Goal: Task Accomplishment & Management: Use online tool/utility

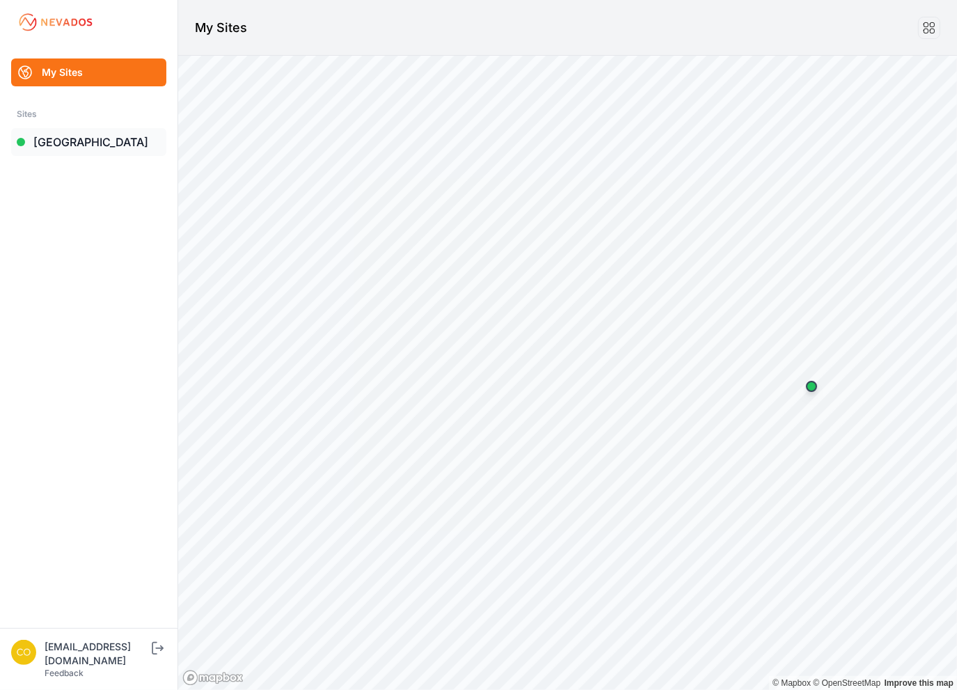
click at [51, 145] on link "[GEOGRAPHIC_DATA]" at bounding box center [88, 142] width 155 height 28
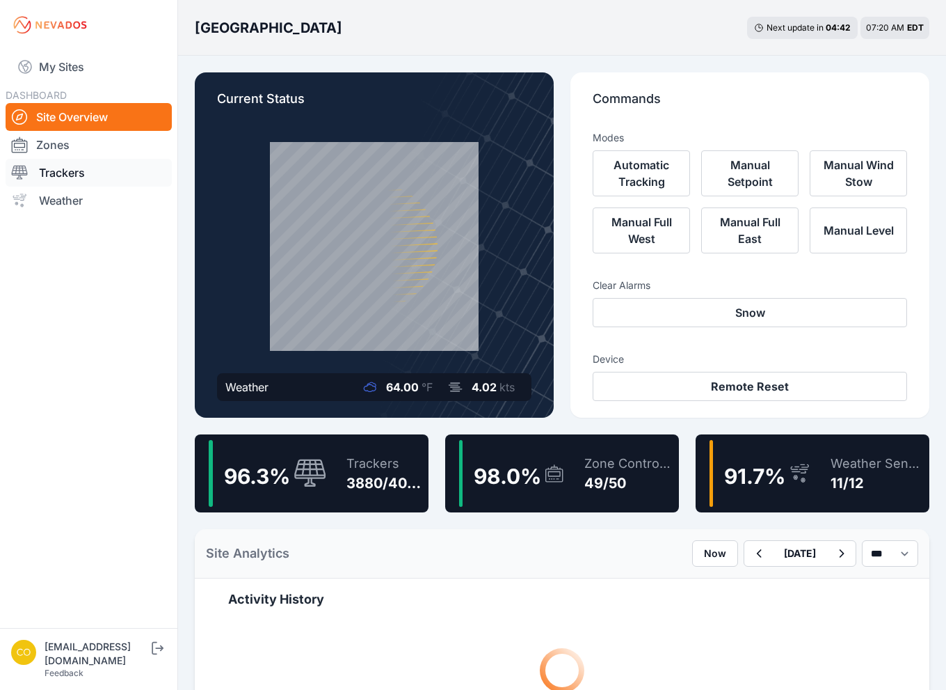
click at [83, 177] on link "Trackers" at bounding box center [89, 173] width 166 height 28
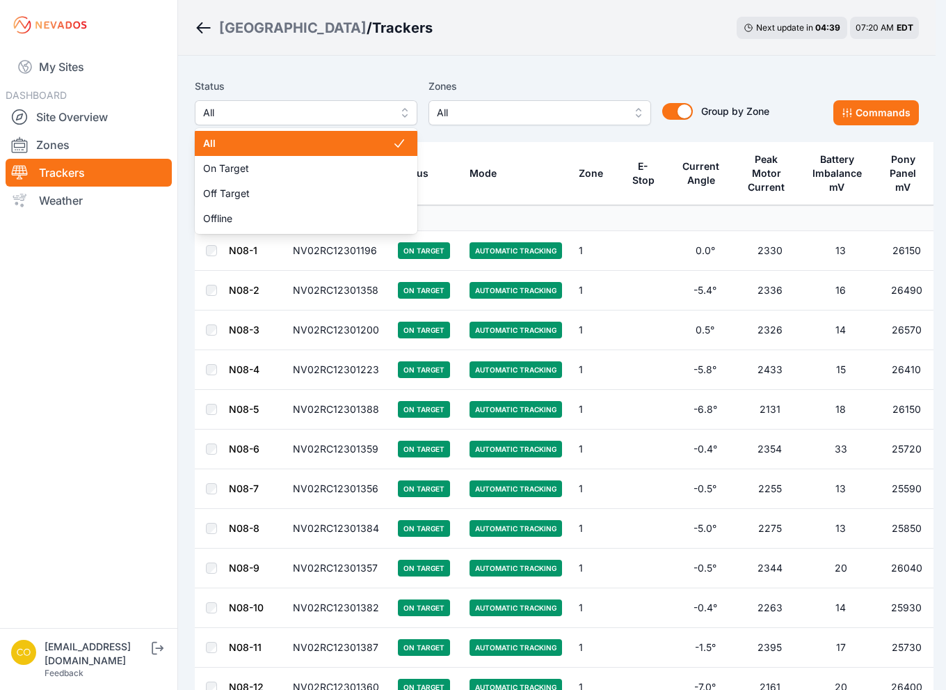
click at [298, 112] on span "All" at bounding box center [296, 112] width 186 height 17
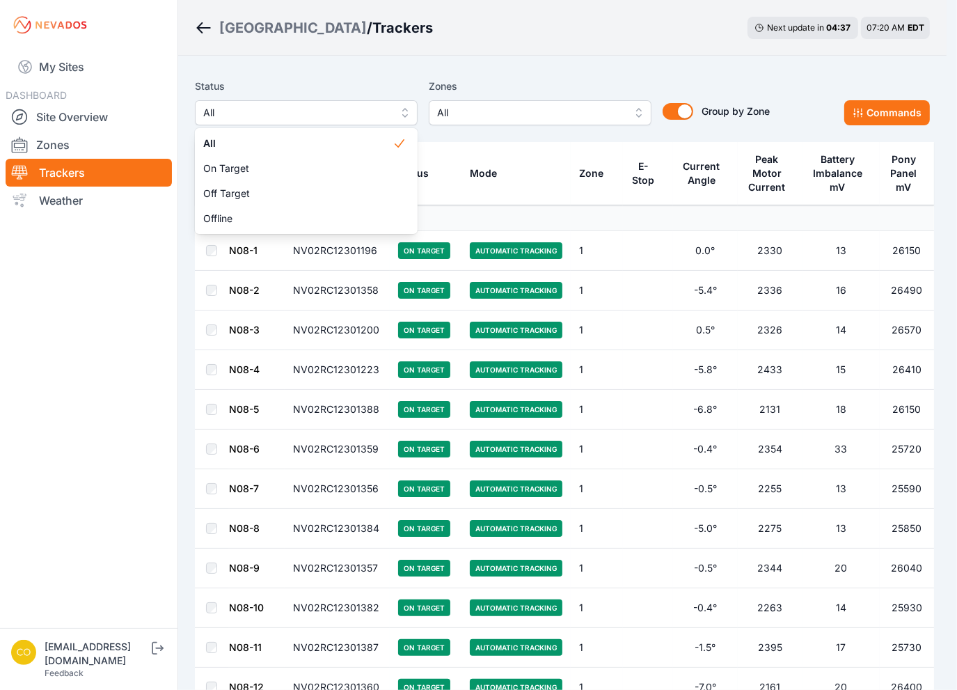
click at [525, 109] on div "Status All All On Target Off Target Offline Zones All Group by Zone Group by Zo…" at bounding box center [482, 101] width 575 height 47
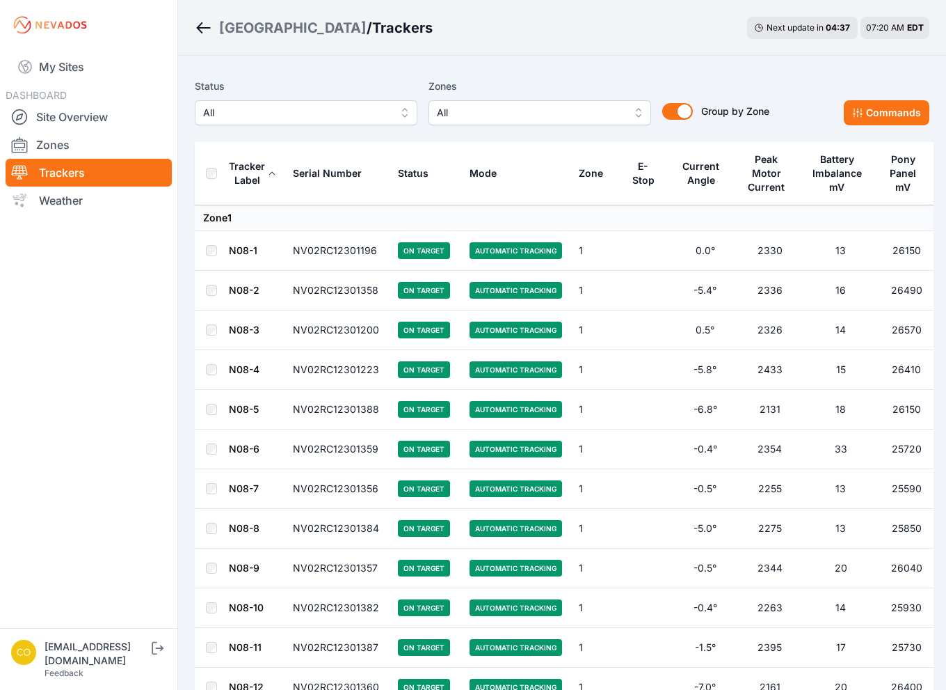
click at [526, 114] on span "All" at bounding box center [530, 112] width 186 height 17
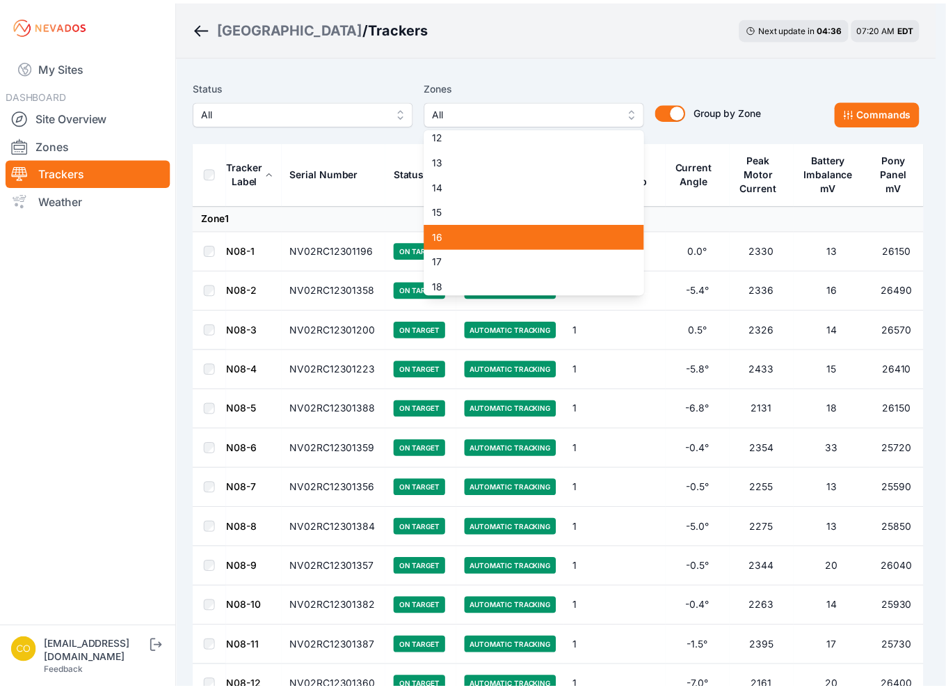
scroll to position [348, 0]
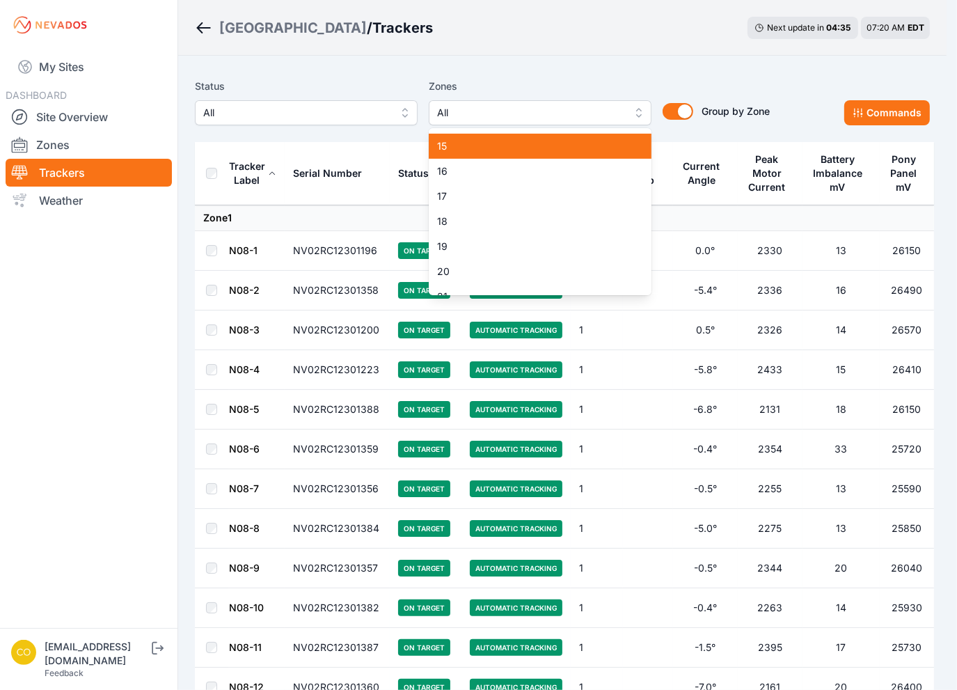
click at [459, 156] on div "15" at bounding box center [540, 146] width 223 height 25
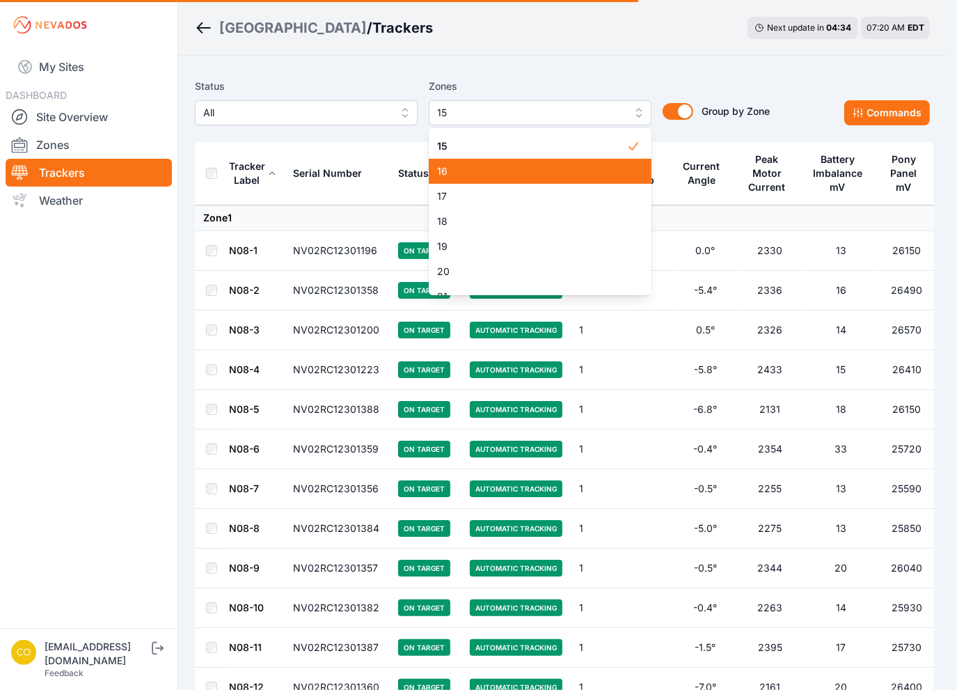
click at [459, 173] on span "16" at bounding box center [531, 171] width 189 height 14
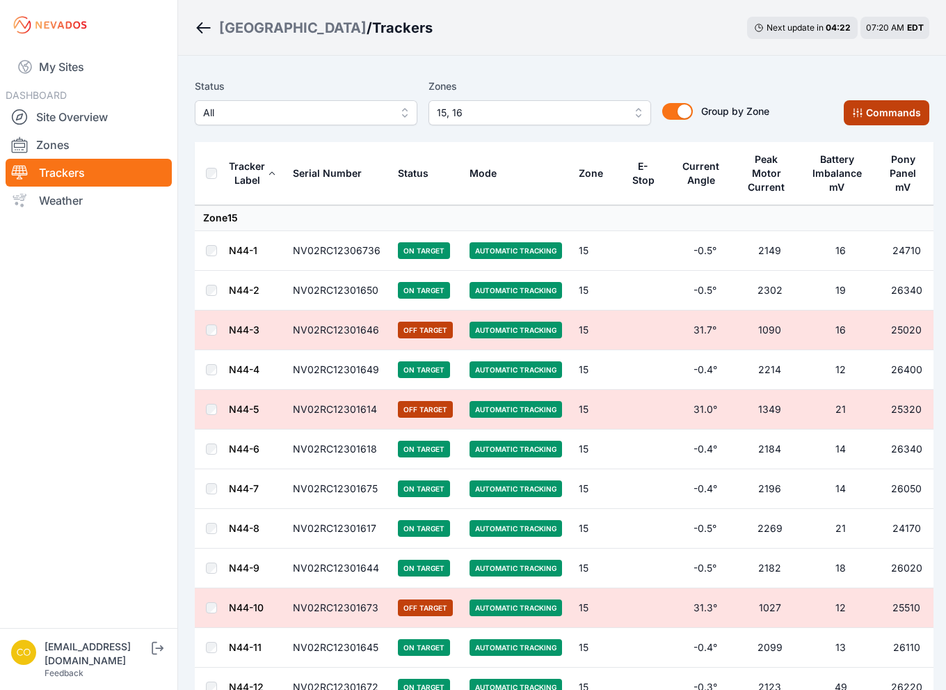
click at [873, 107] on button "Commands" at bounding box center [887, 112] width 86 height 25
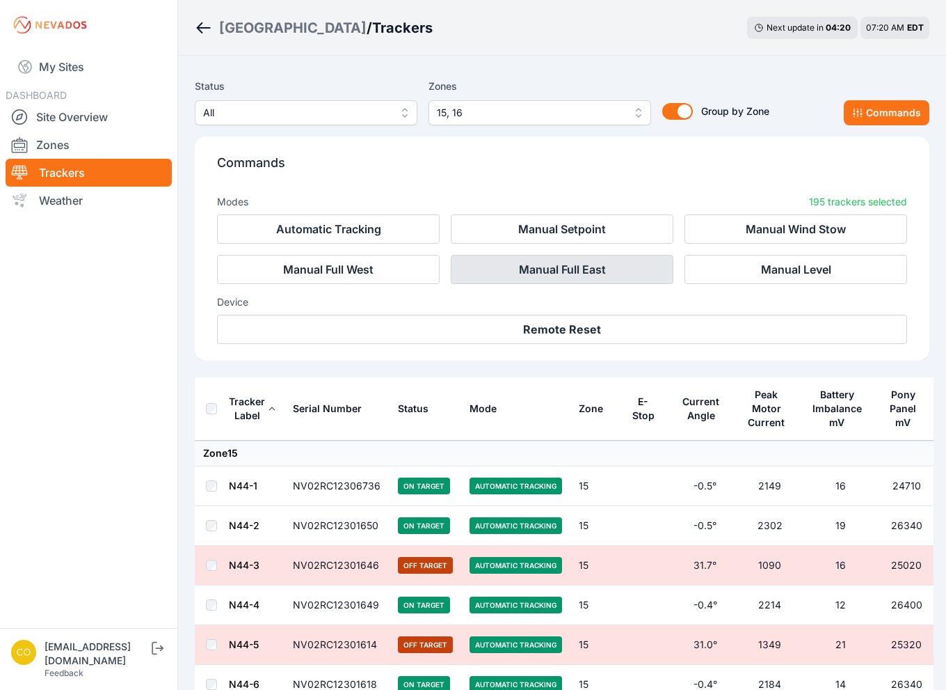
click at [598, 273] on button "Manual Full East" at bounding box center [562, 269] width 223 height 29
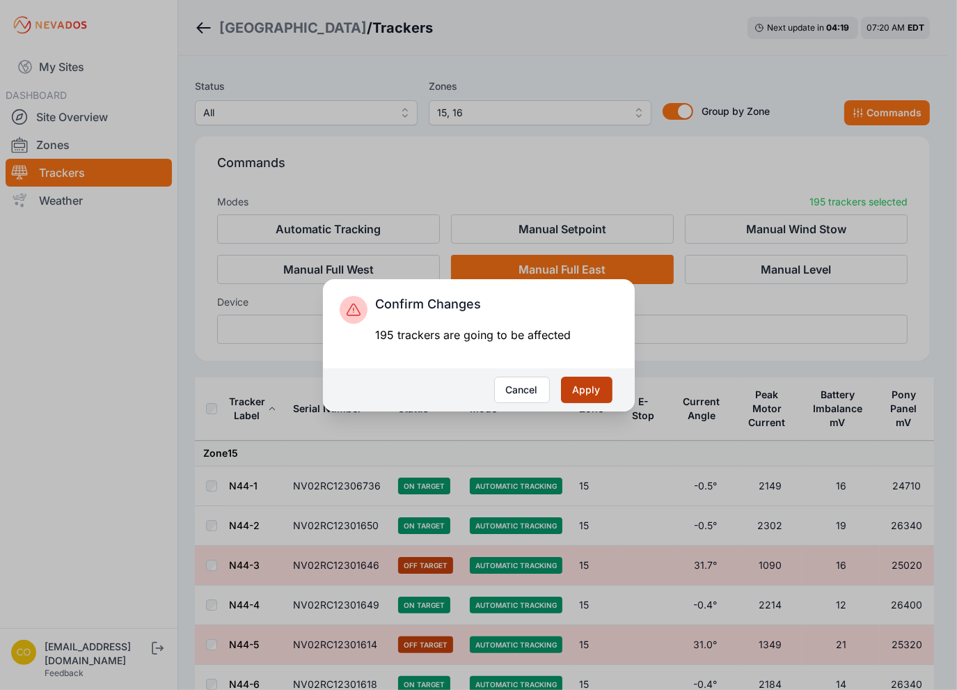
click at [606, 385] on button "Apply" at bounding box center [586, 389] width 51 height 26
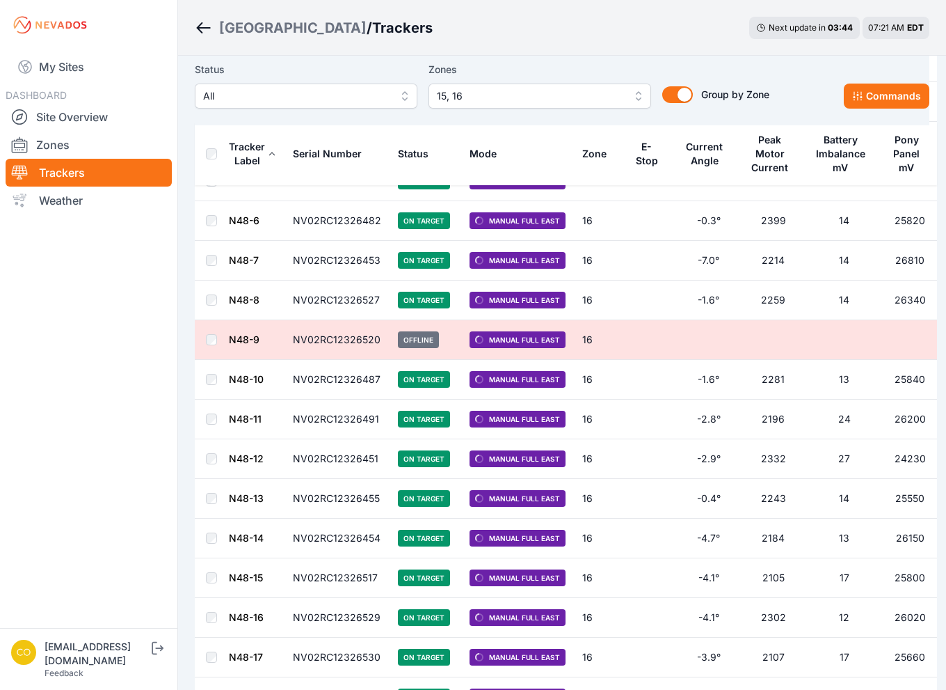
scroll to position [5256, 0]
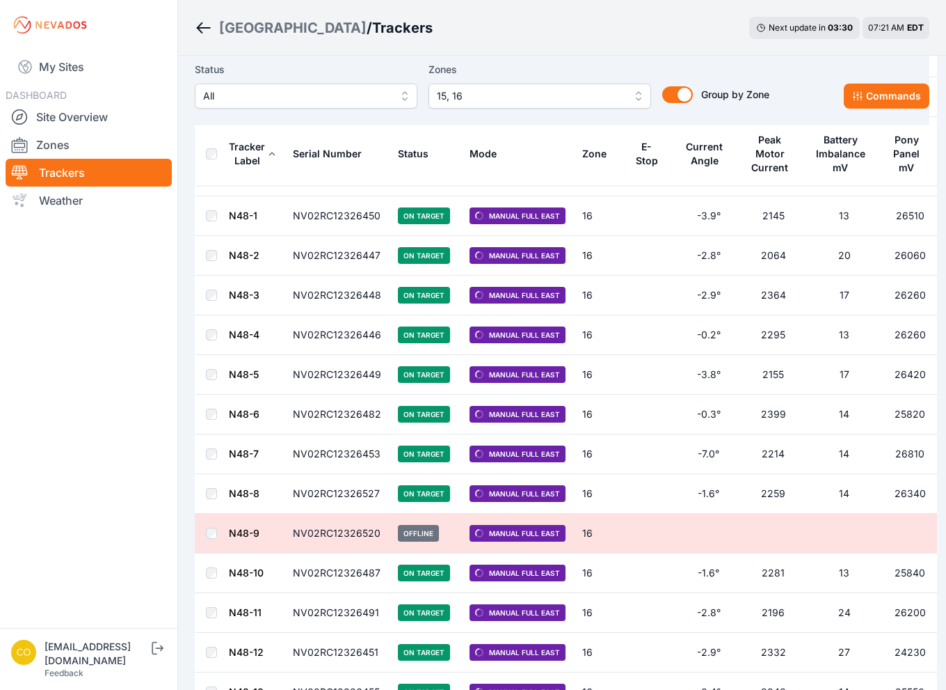
click at [678, 42] on div "Bartonsville / Trackers Next update in 03 : 30 07:21 AM EDT" at bounding box center [562, 28] width 768 height 56
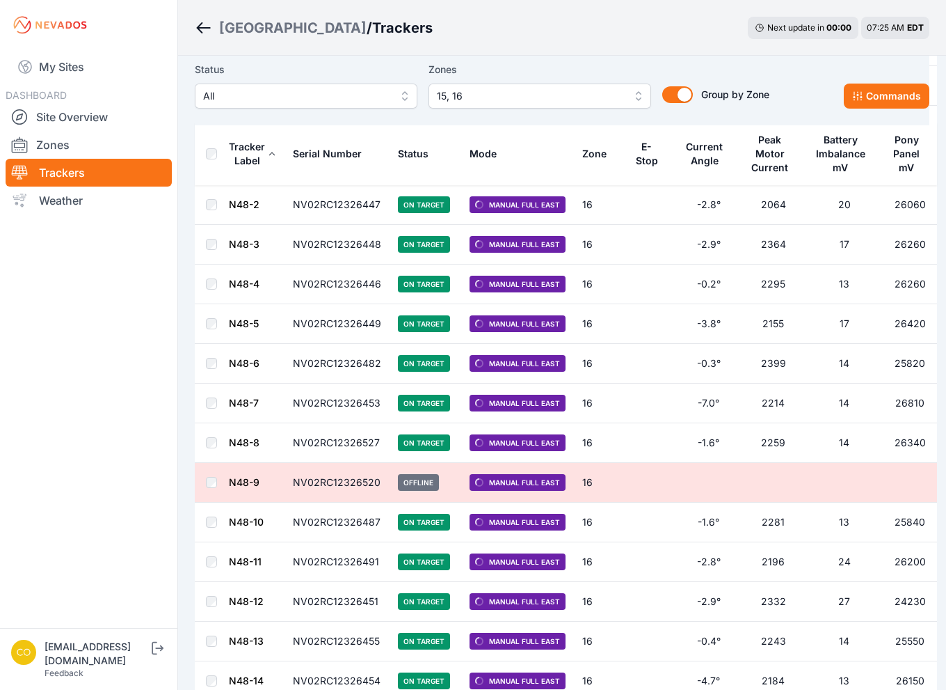
scroll to position [5326, 0]
